Goal: Transaction & Acquisition: Purchase product/service

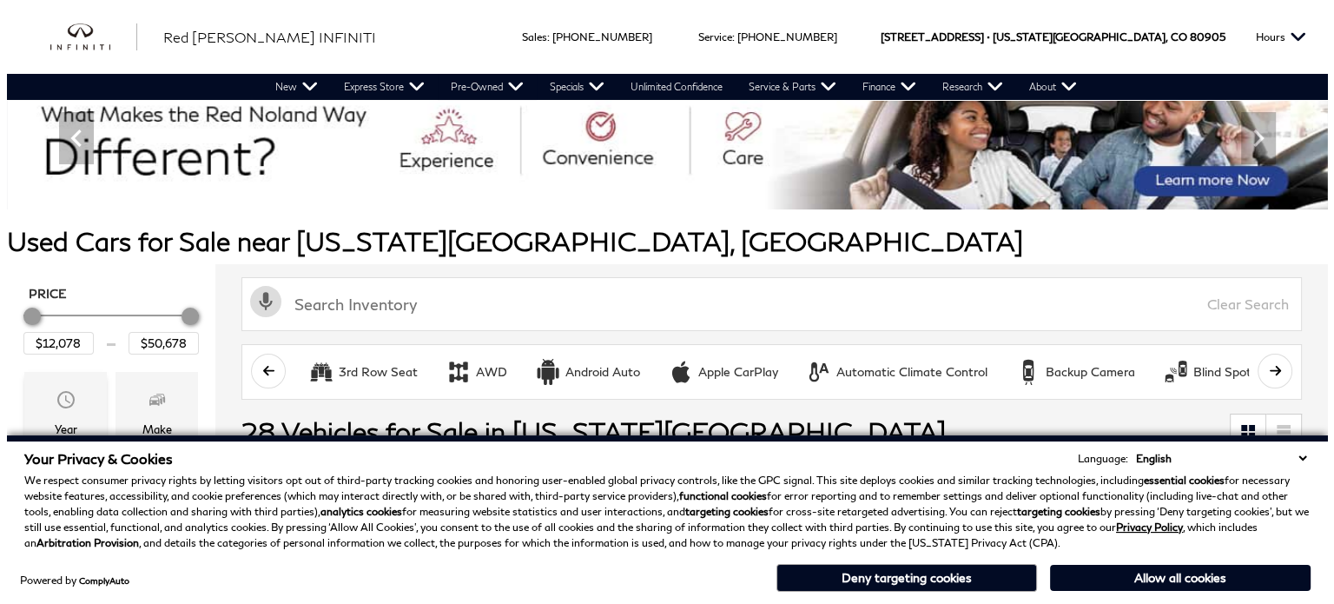
scroll to position [182, 0]
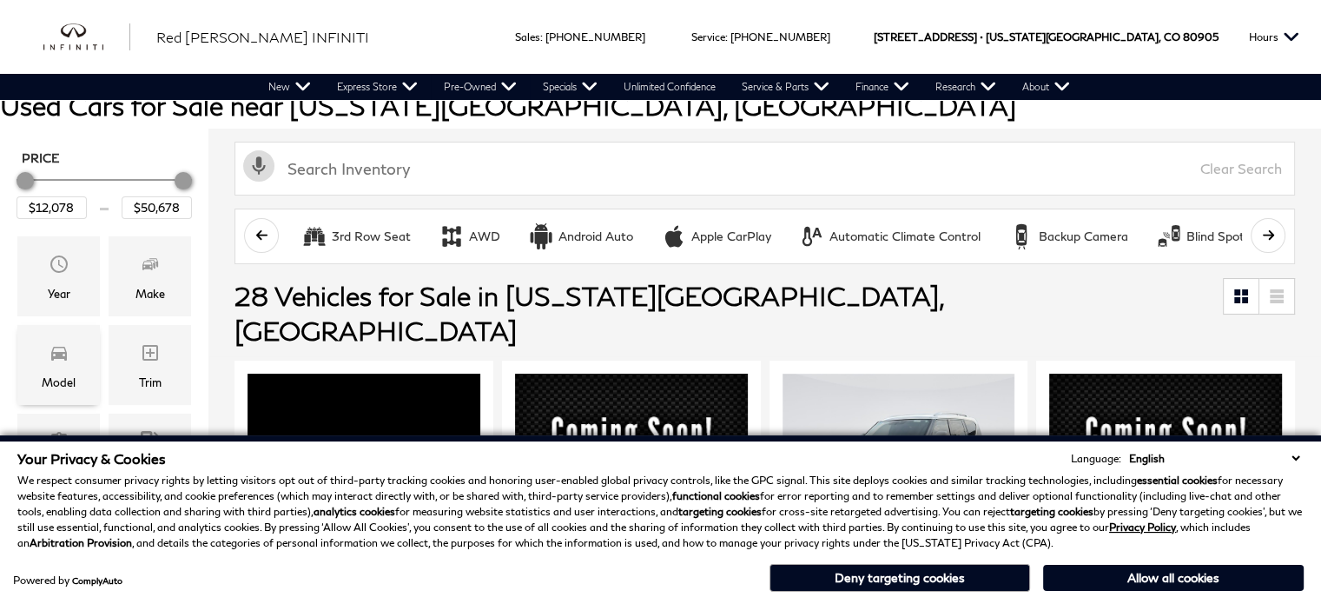
click at [56, 357] on icon "Model" at bounding box center [59, 353] width 16 height 14
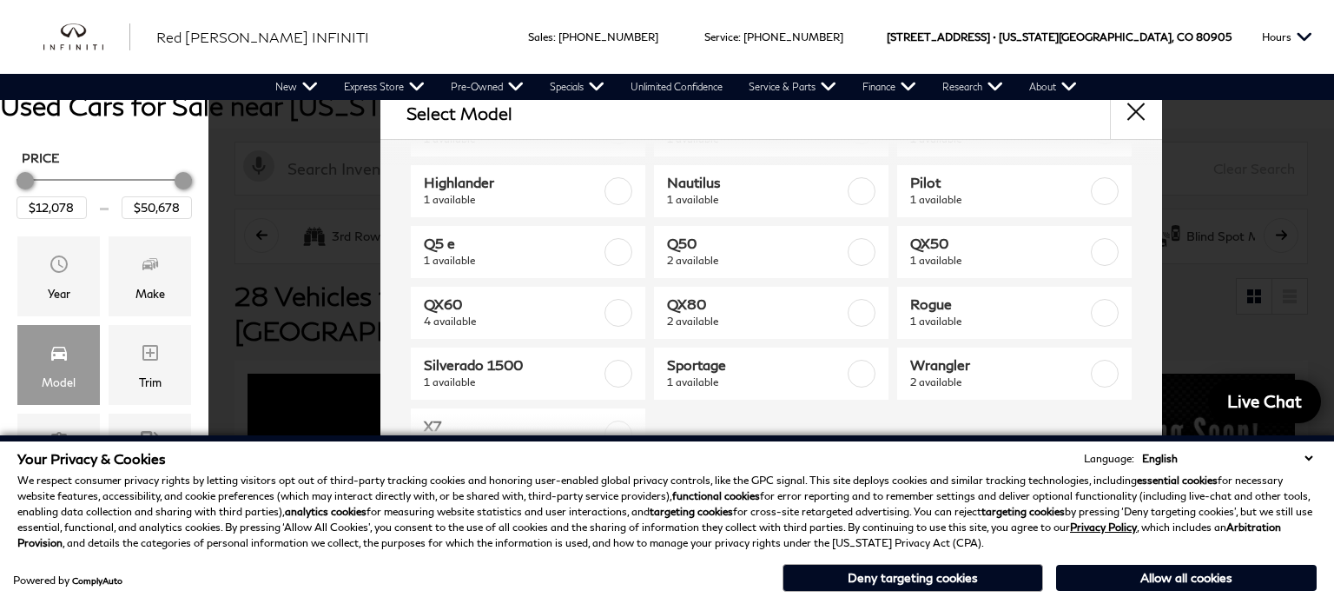
scroll to position [188, 0]
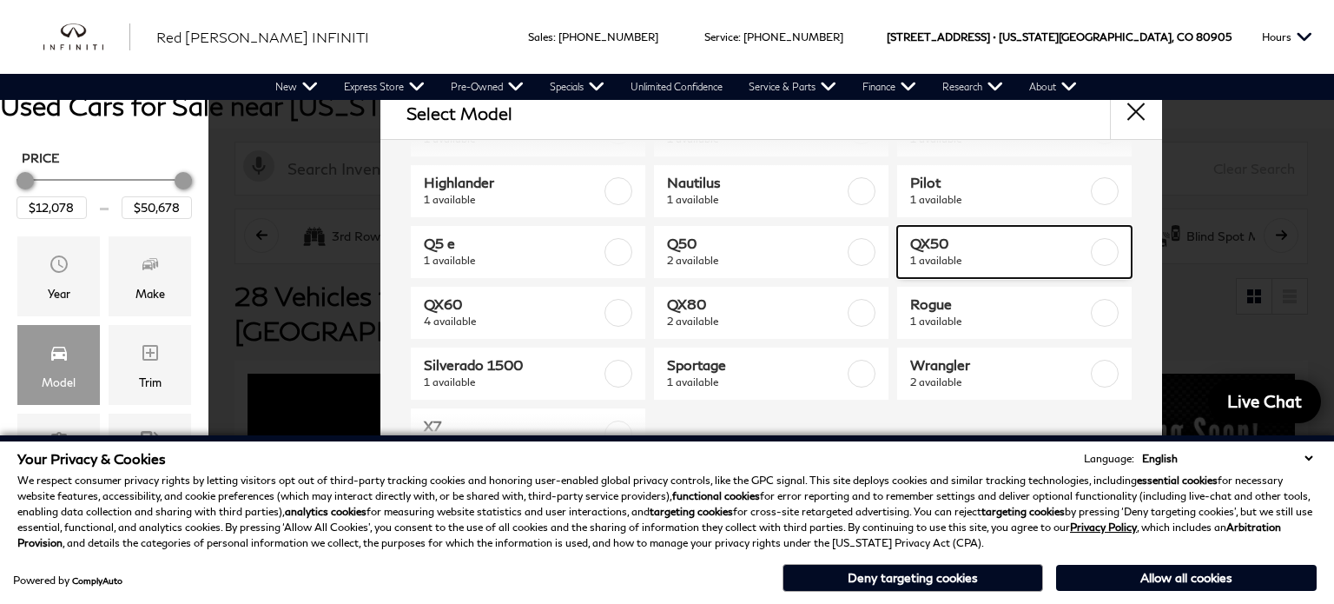
click at [932, 253] on span "1 available" at bounding box center [998, 260] width 177 height 17
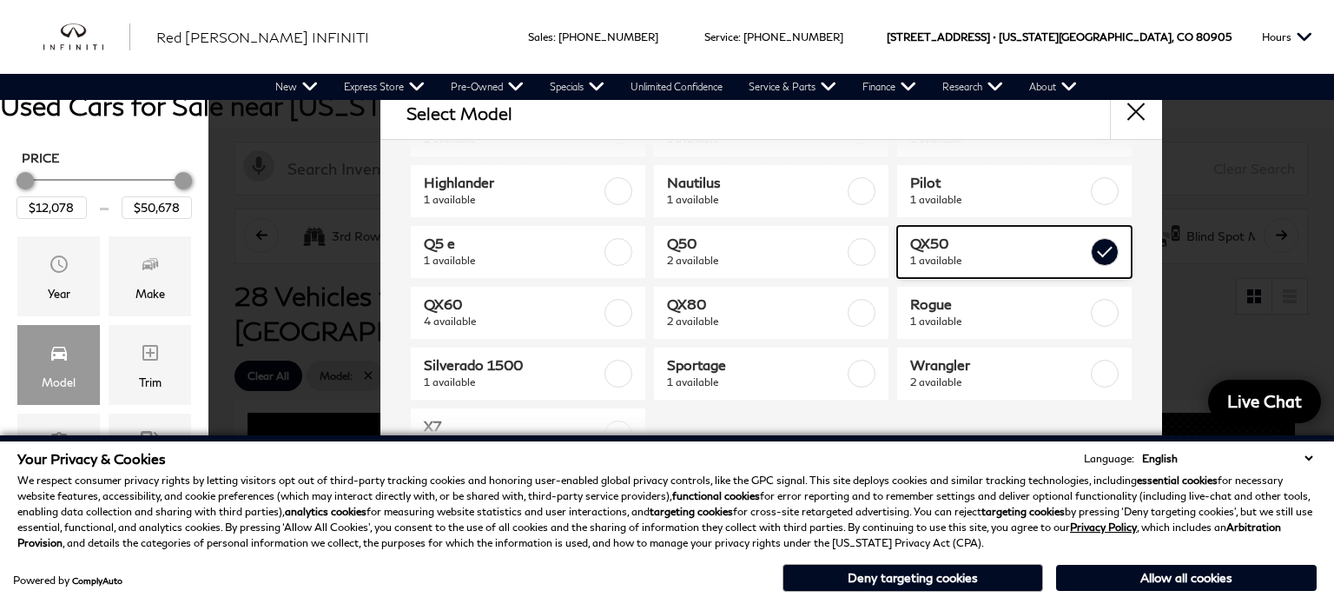
type input "$43,078"
checkbox input "true"
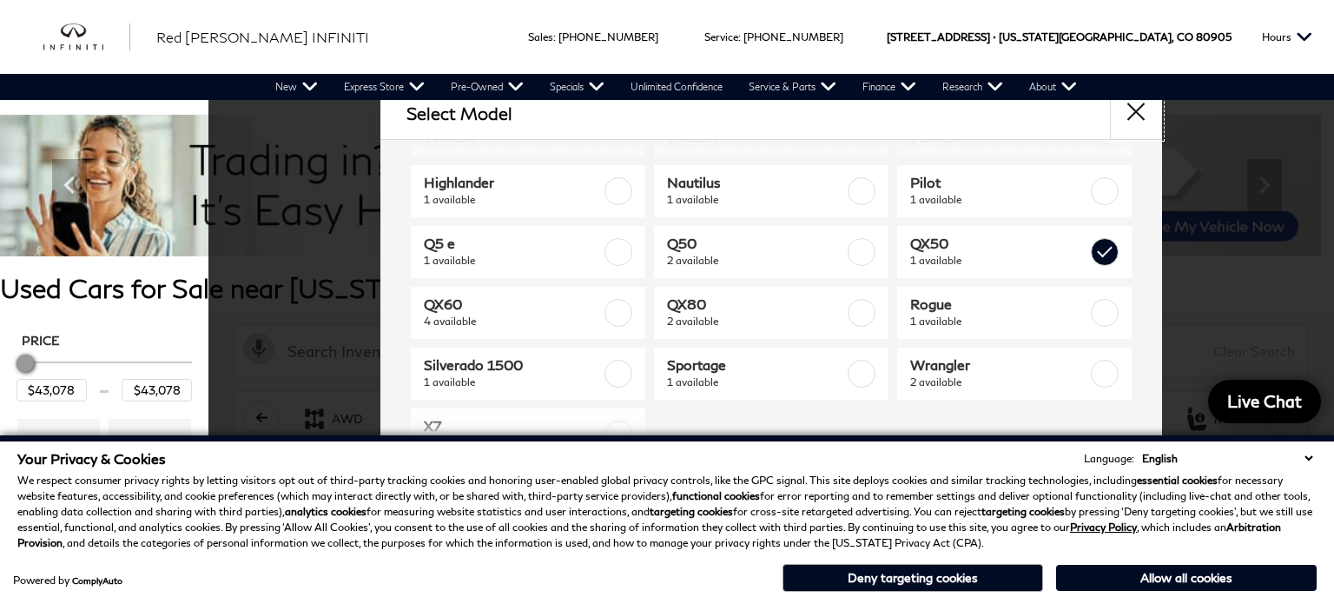
click at [1132, 123] on button "close" at bounding box center [1136, 113] width 52 height 52
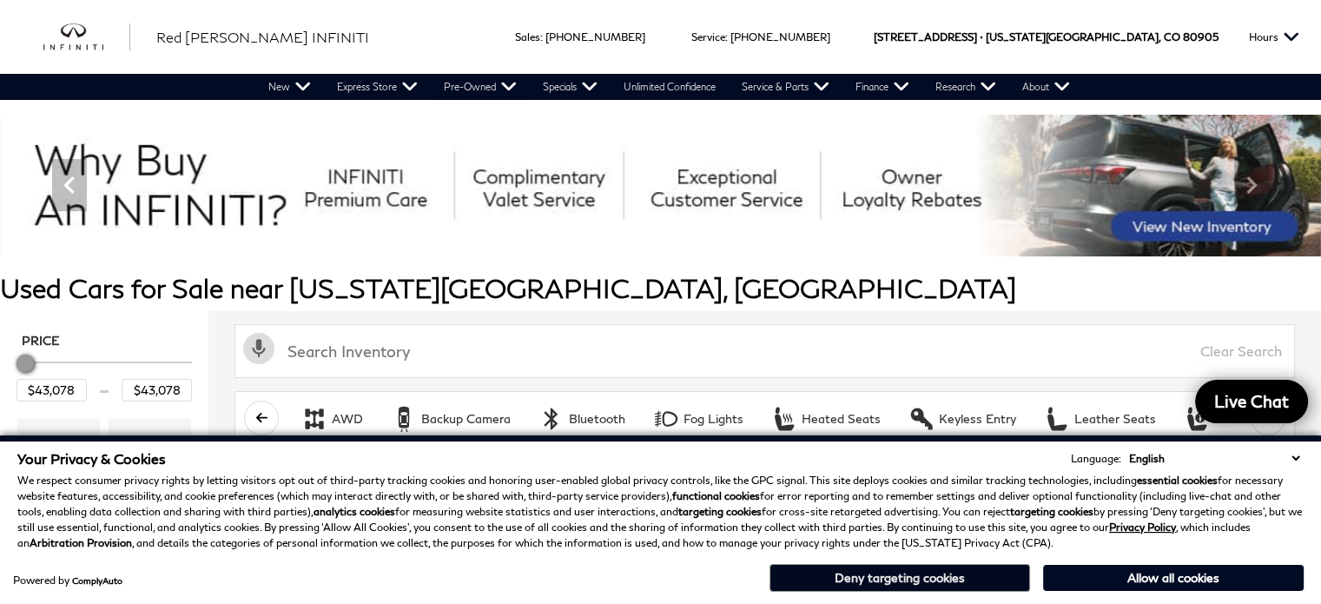
click at [841, 572] on button "Deny targeting cookies" at bounding box center [899, 578] width 261 height 28
